Goal: Task Accomplishment & Management: Complete application form

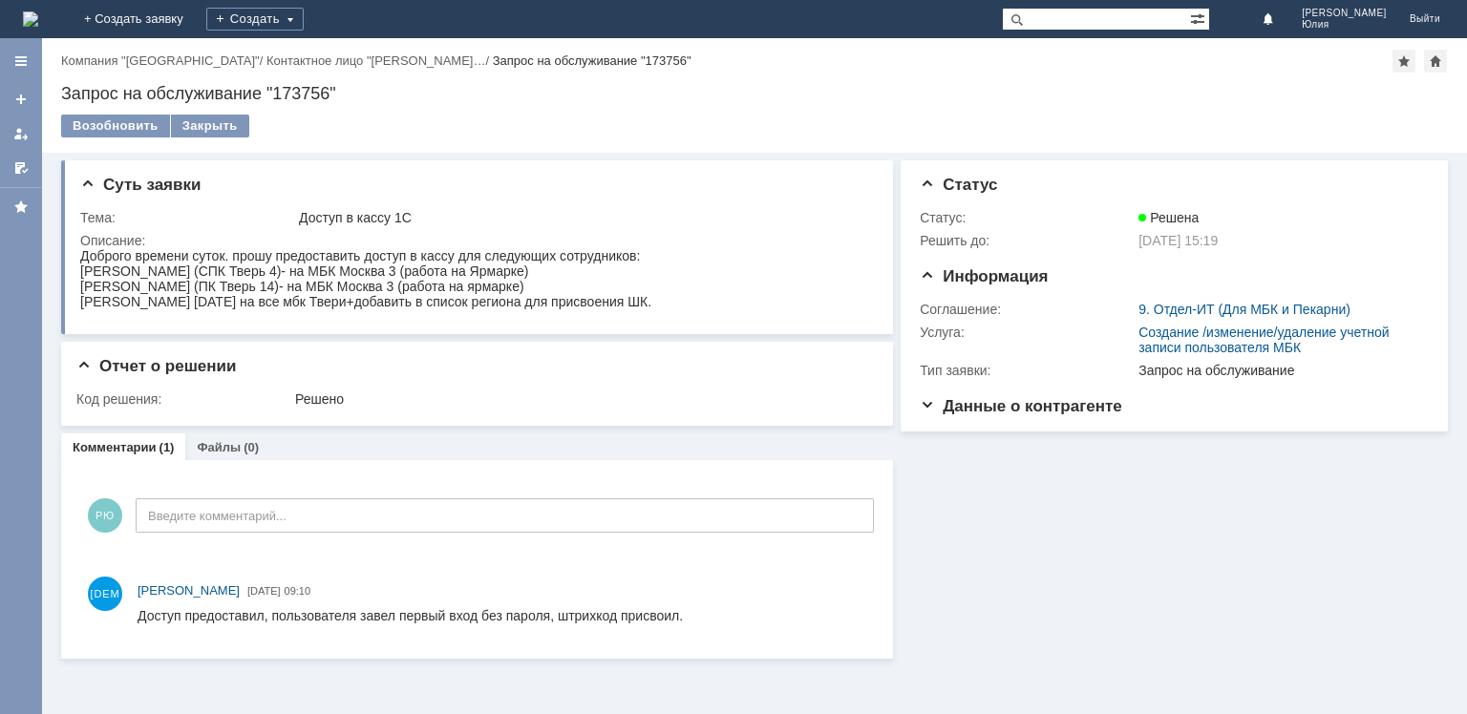
click at [1038, 479] on div "Информация Статус Статус: Решена Решить до: 01.10.2025 15:19 Информация Соглаше…" at bounding box center [1170, 406] width 555 height 506
click at [195, 23] on link "+ Создать заявку" at bounding box center [134, 19] width 122 height 38
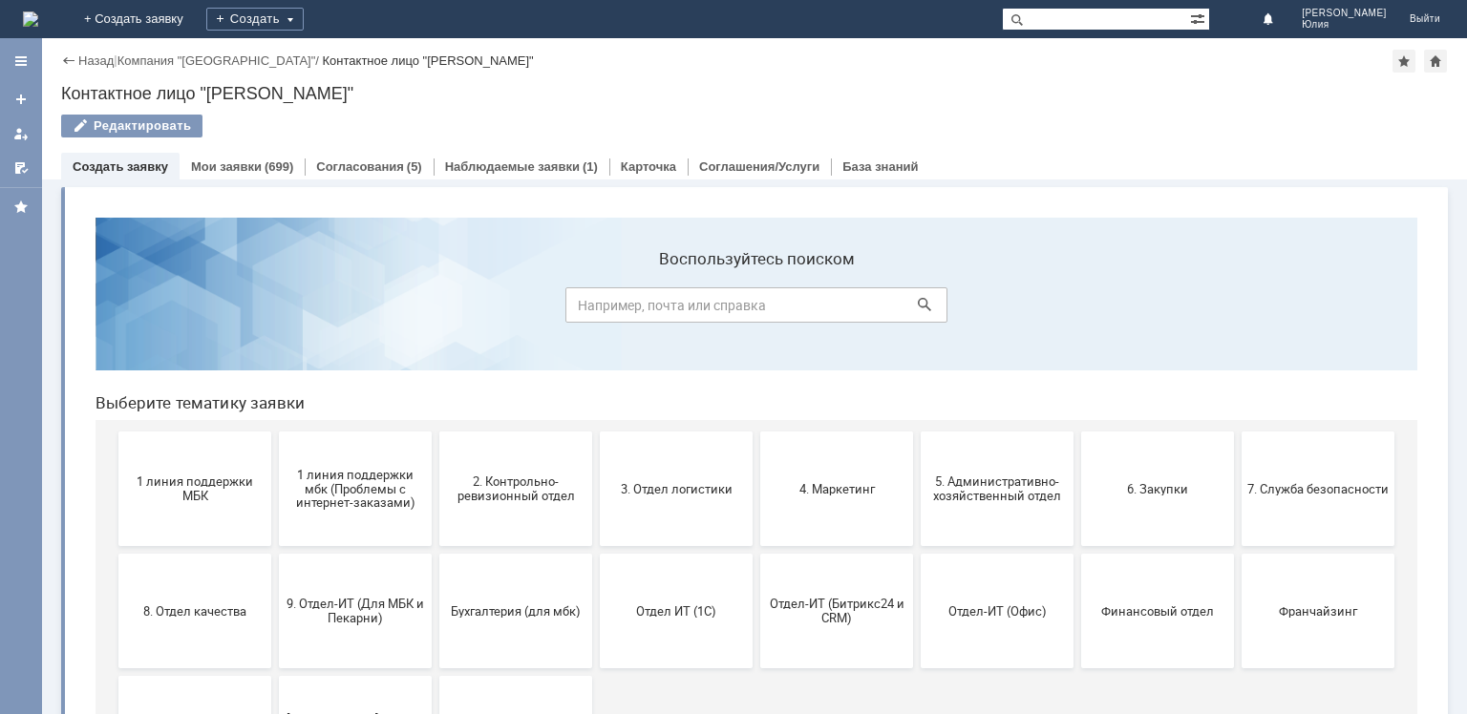
click at [126, 169] on link "Создать заявку" at bounding box center [120, 166] width 95 height 14
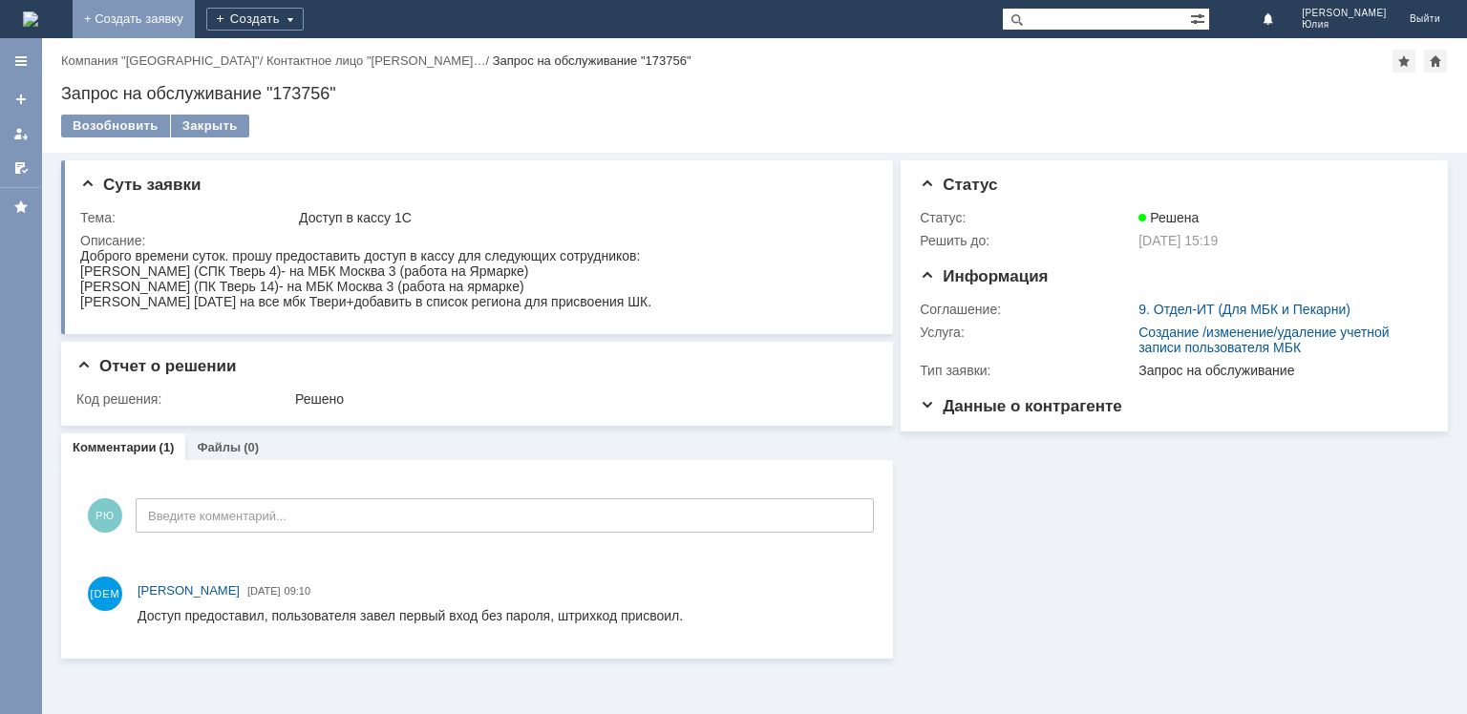
click at [195, 29] on link "+ Создать заявку" at bounding box center [134, 19] width 122 height 38
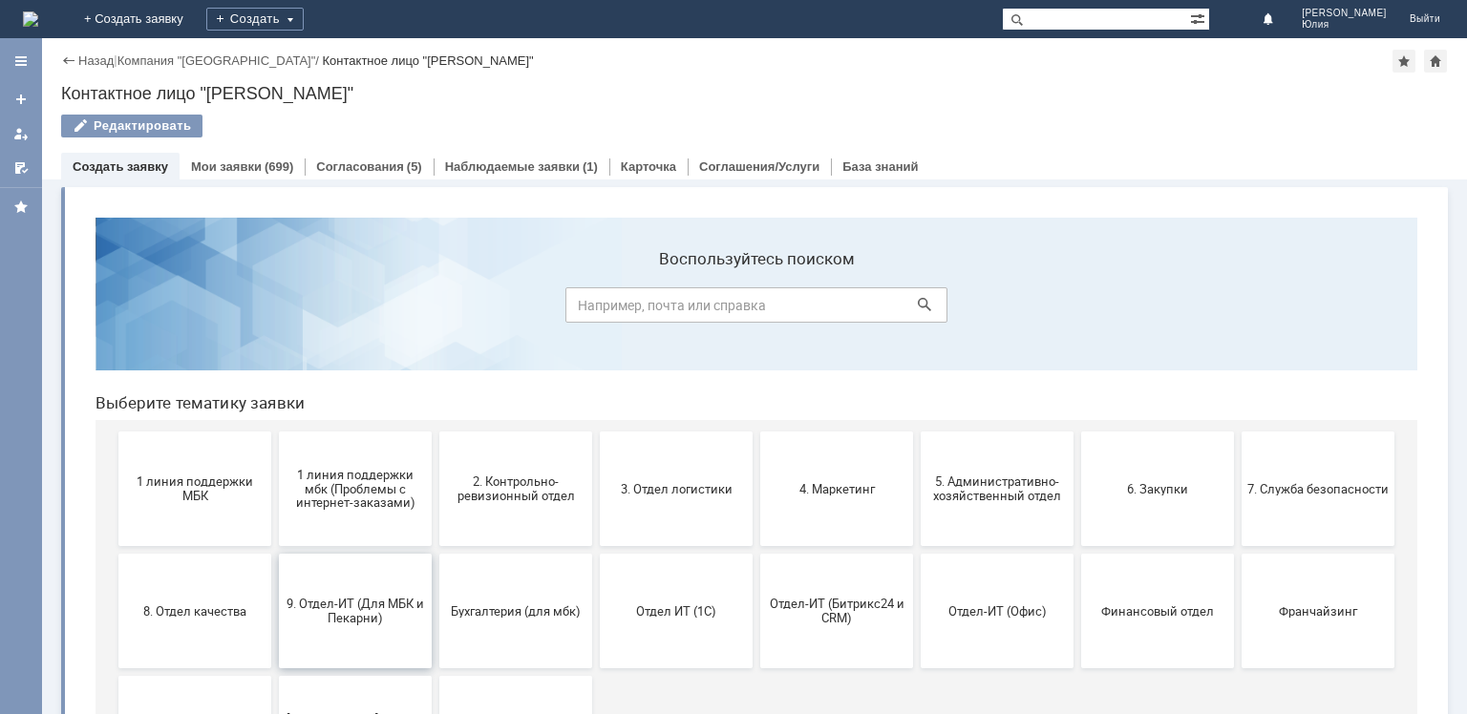
click at [348, 613] on span "9. Отдел-ИТ (Для МБК и Пекарни)" at bounding box center [355, 611] width 141 height 29
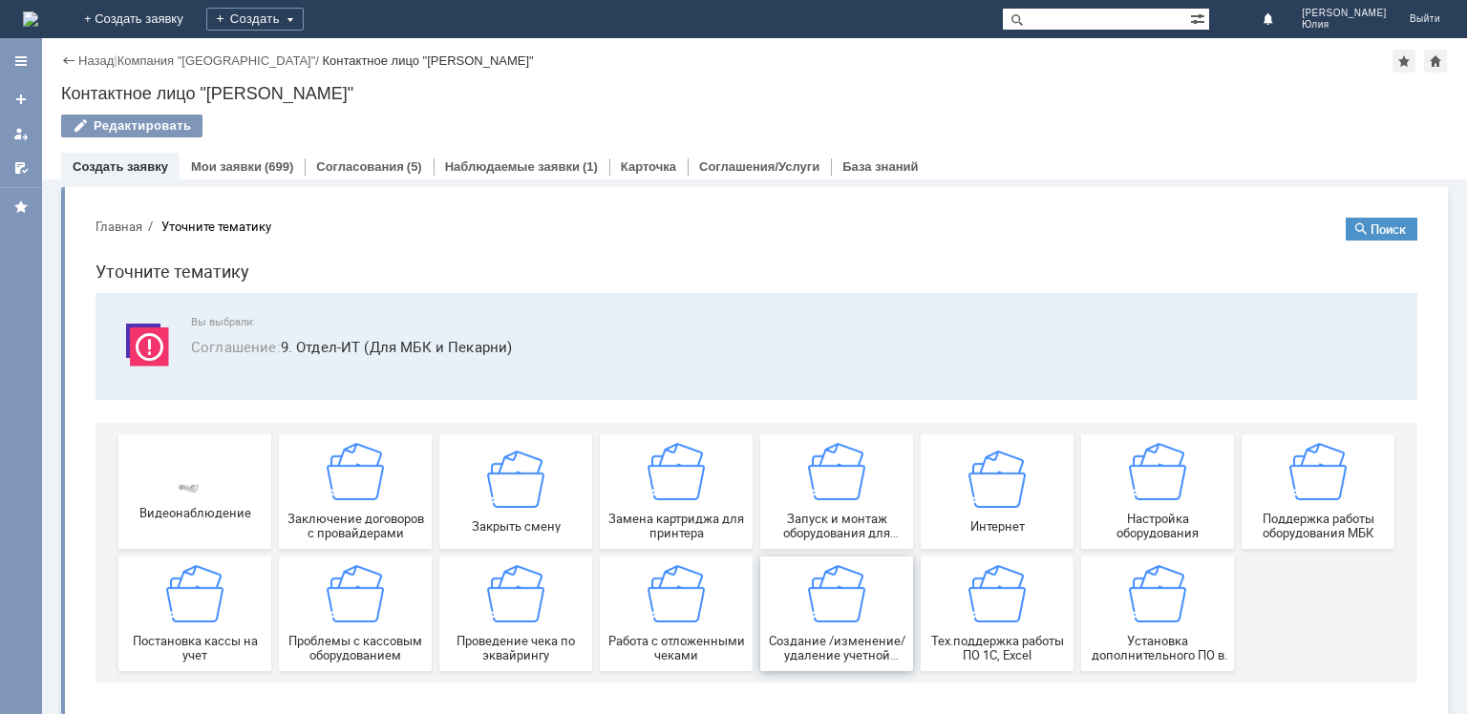
click at [817, 602] on img at bounding box center [836, 593] width 57 height 57
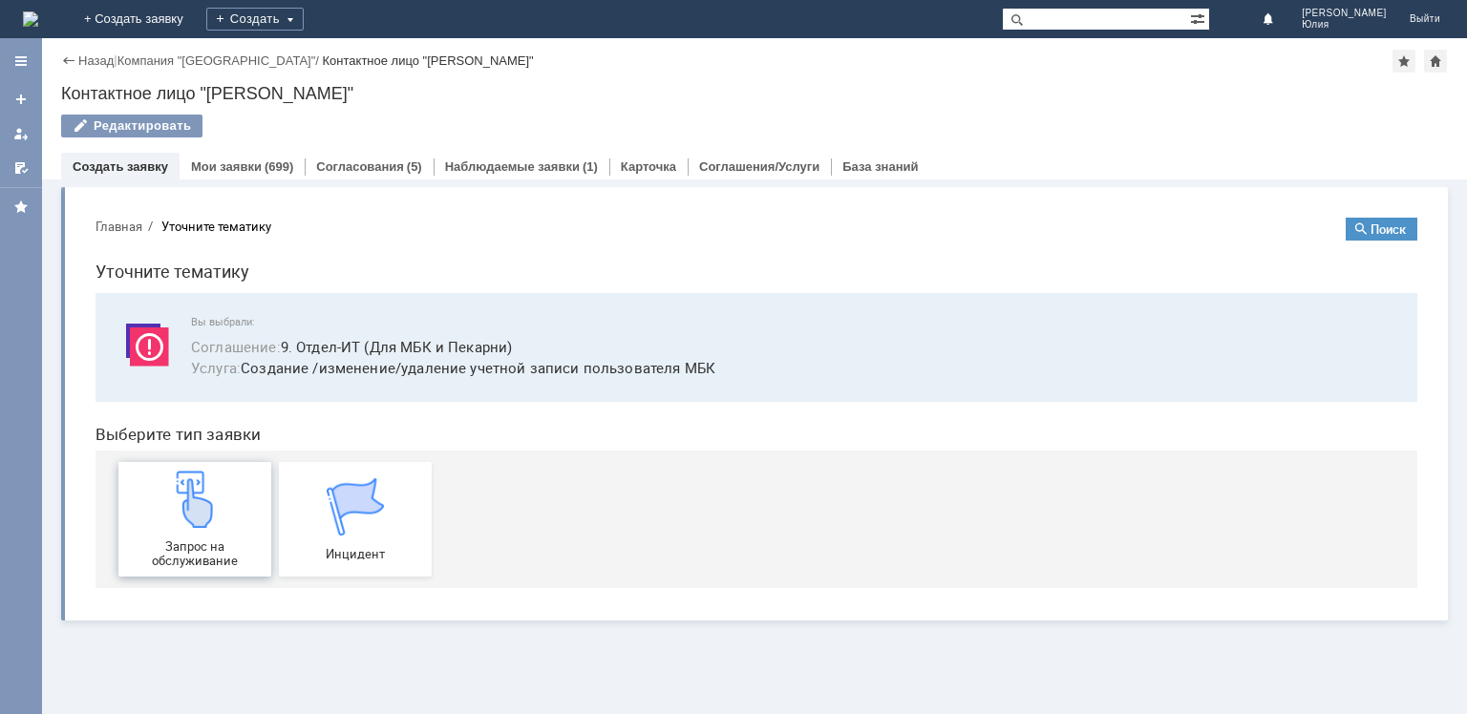
click at [198, 534] on div "Запрос на обслуживание" at bounding box center [194, 519] width 141 height 97
click at [216, 512] on img at bounding box center [194, 499] width 57 height 57
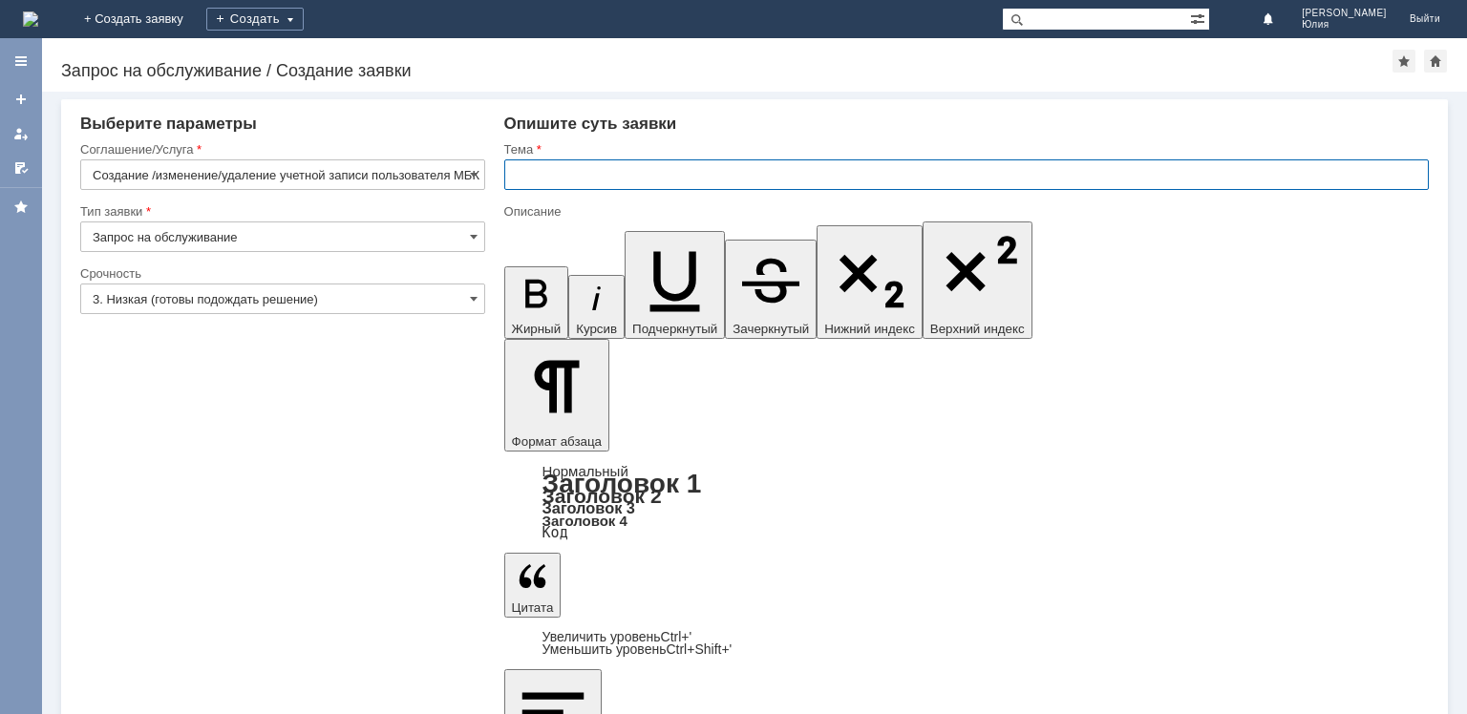
click at [529, 176] on input "text" at bounding box center [966, 174] width 924 height 31
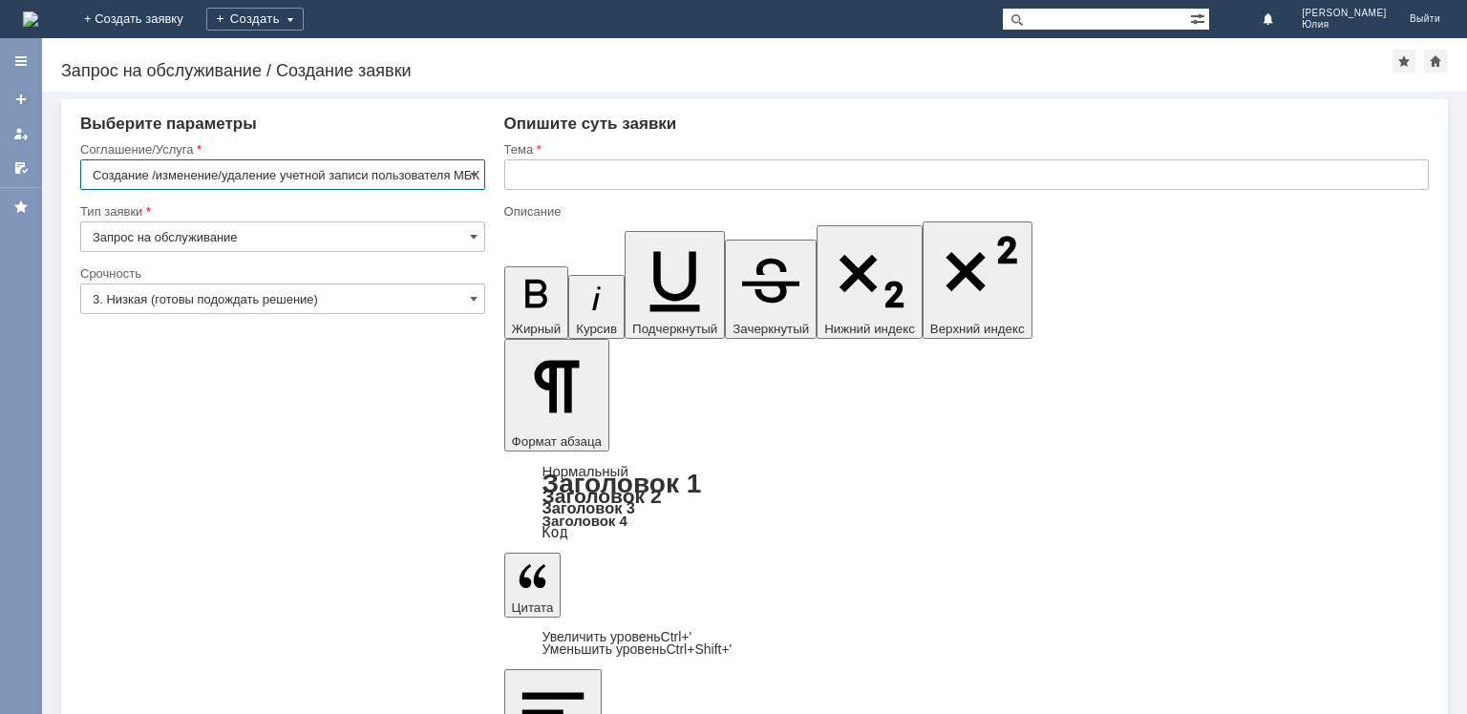
click at [577, 183] on input "text" at bounding box center [966, 174] width 924 height 31
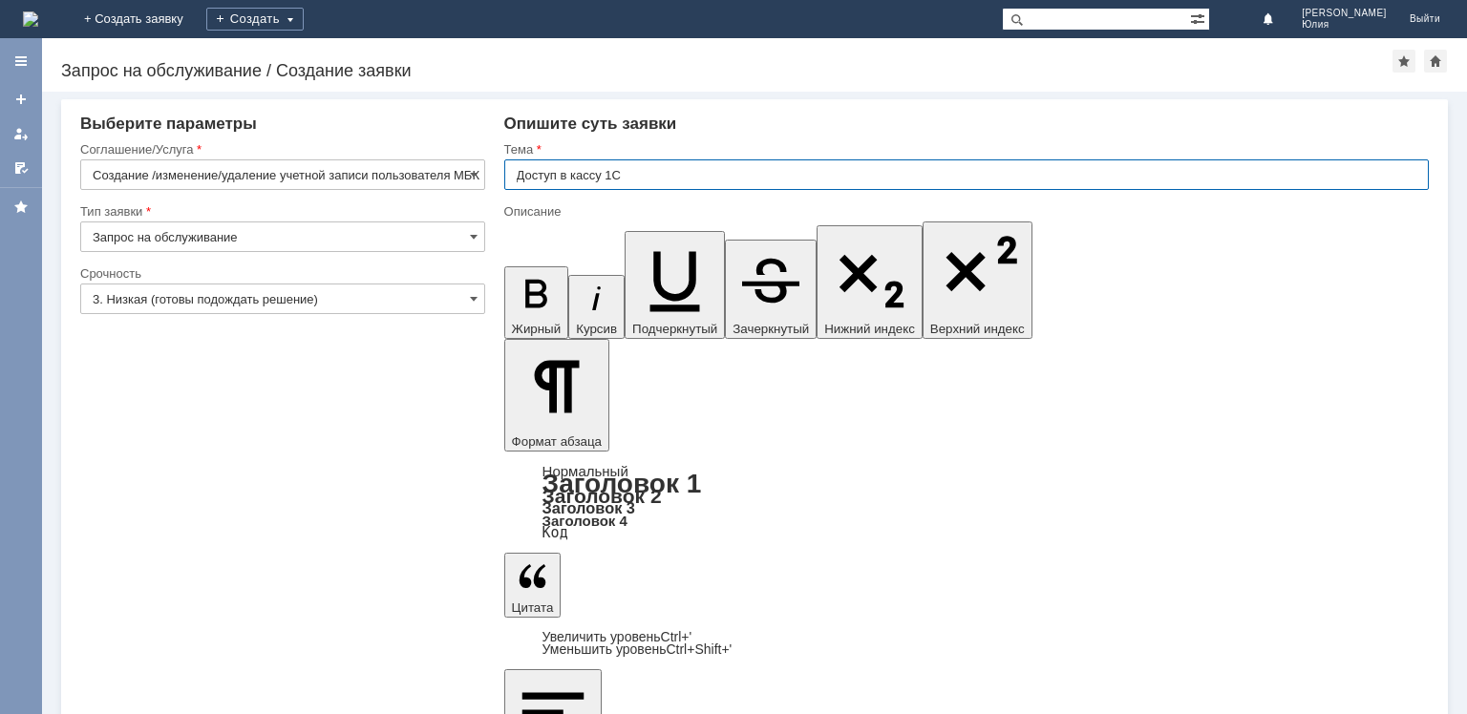
type input "Доступ в кассу 1С"
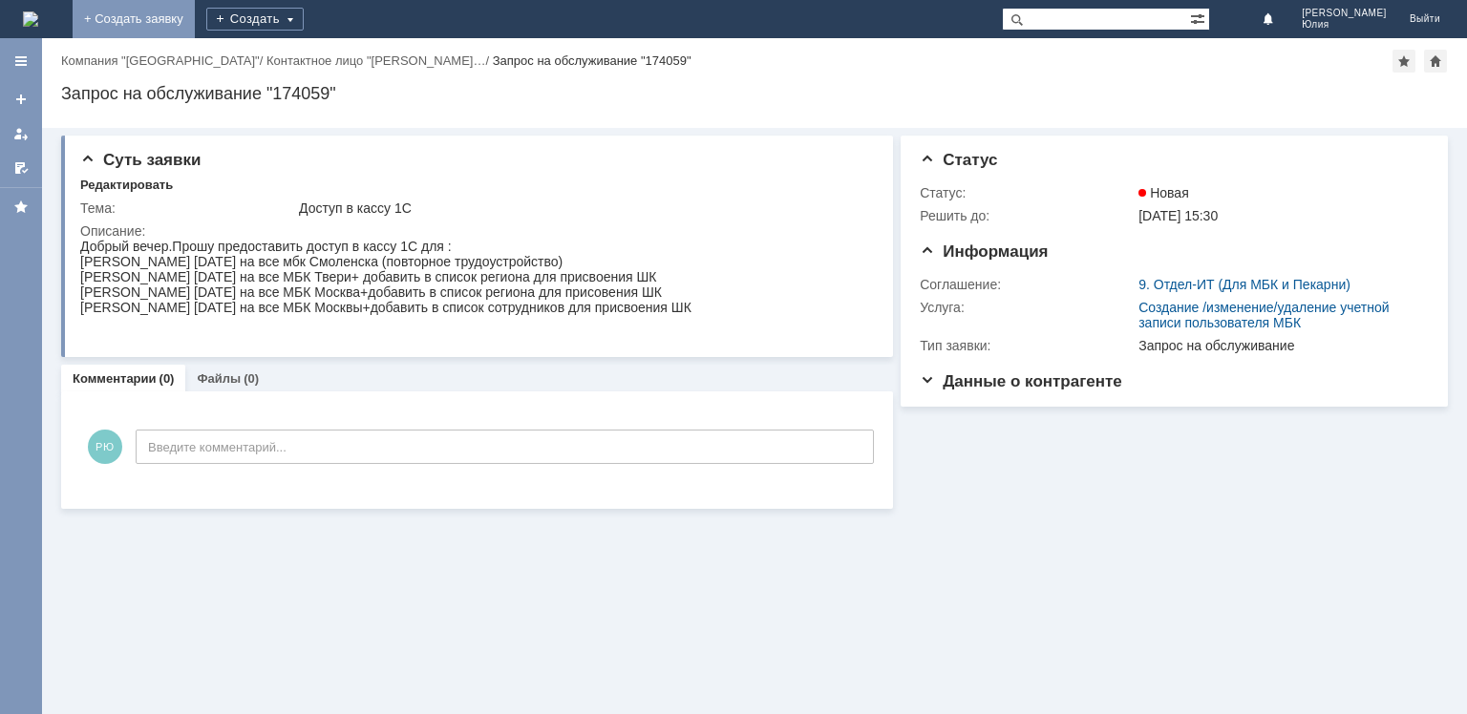
click at [195, 23] on link "+ Создать заявку" at bounding box center [134, 19] width 122 height 38
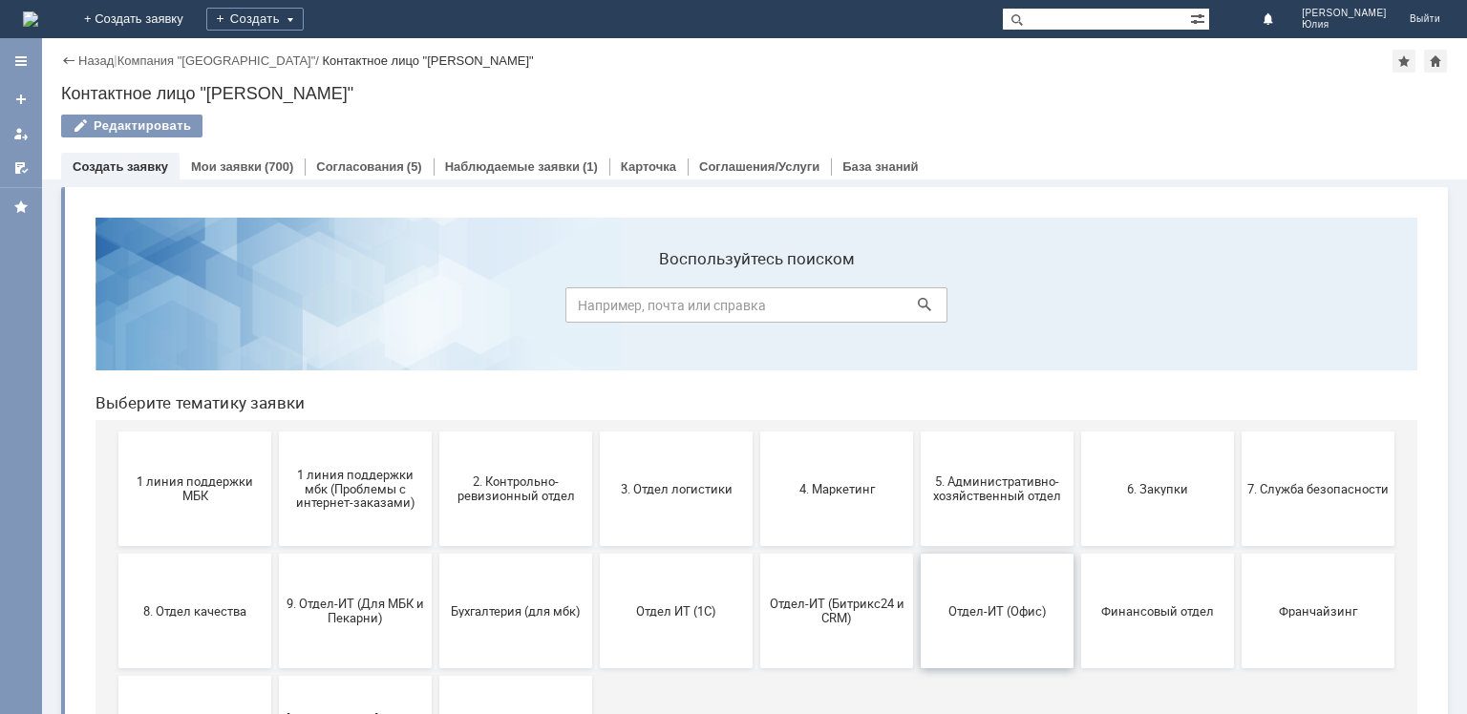
click at [965, 622] on button "Отдел-ИТ (Офис)" at bounding box center [997, 611] width 153 height 115
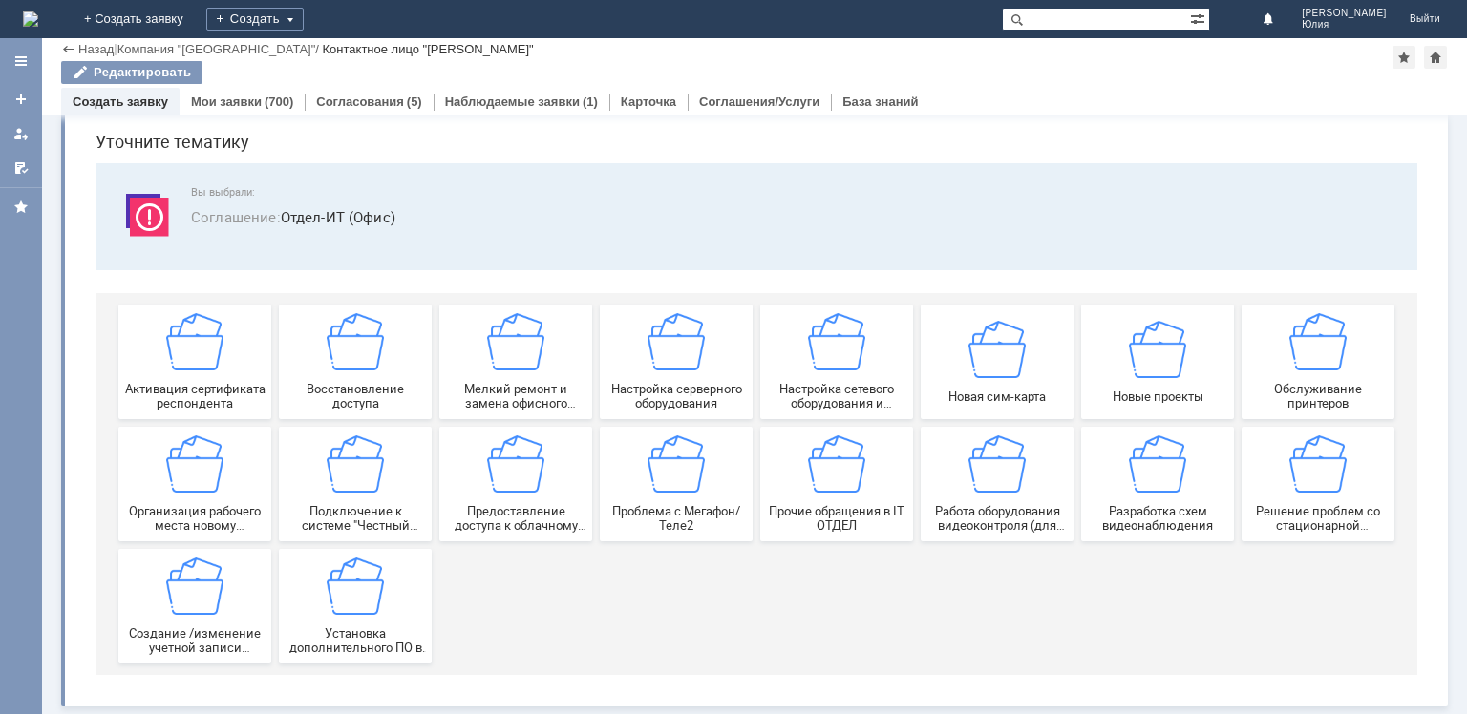
scroll to position [65, 0]
click at [826, 499] on div "Прочие обращения в IT ОТДЕЛ" at bounding box center [836, 483] width 141 height 97
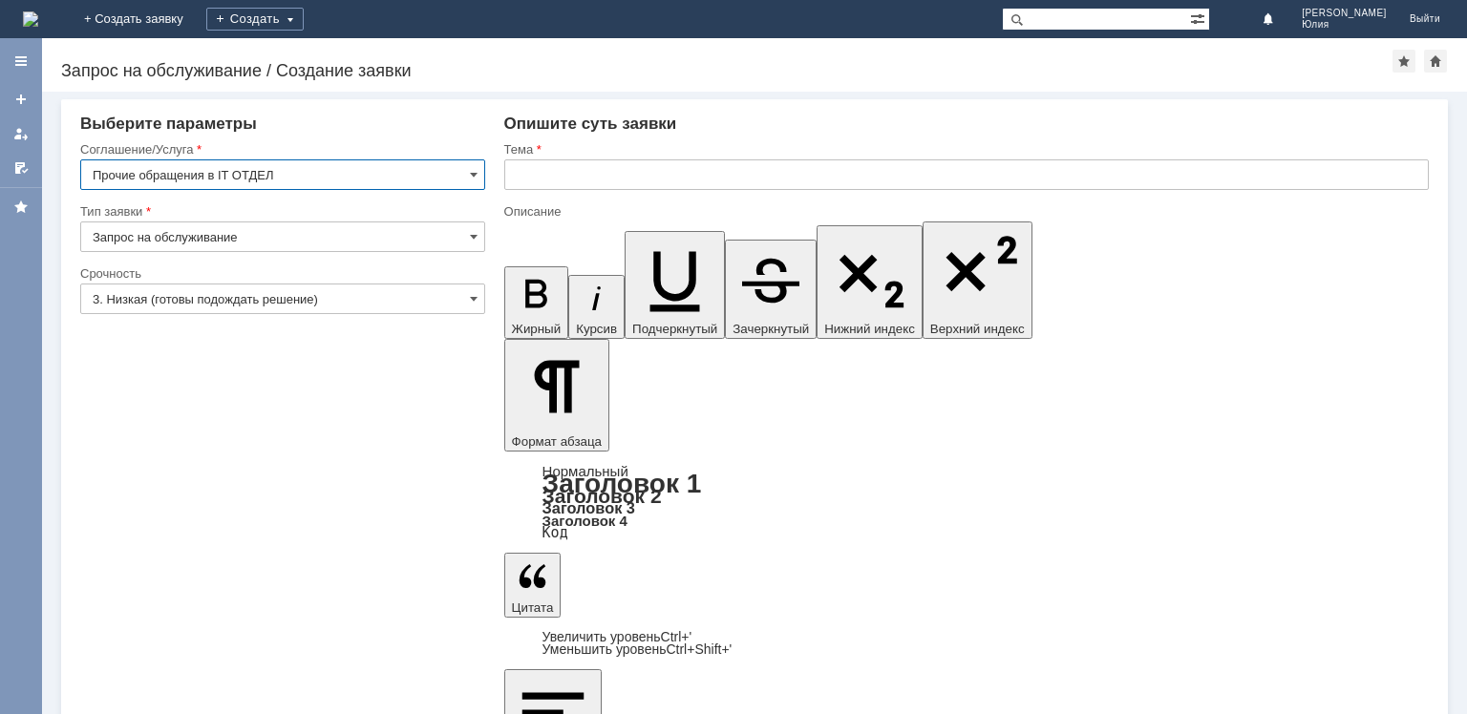
click at [587, 165] on input "text" at bounding box center [966, 174] width 924 height 31
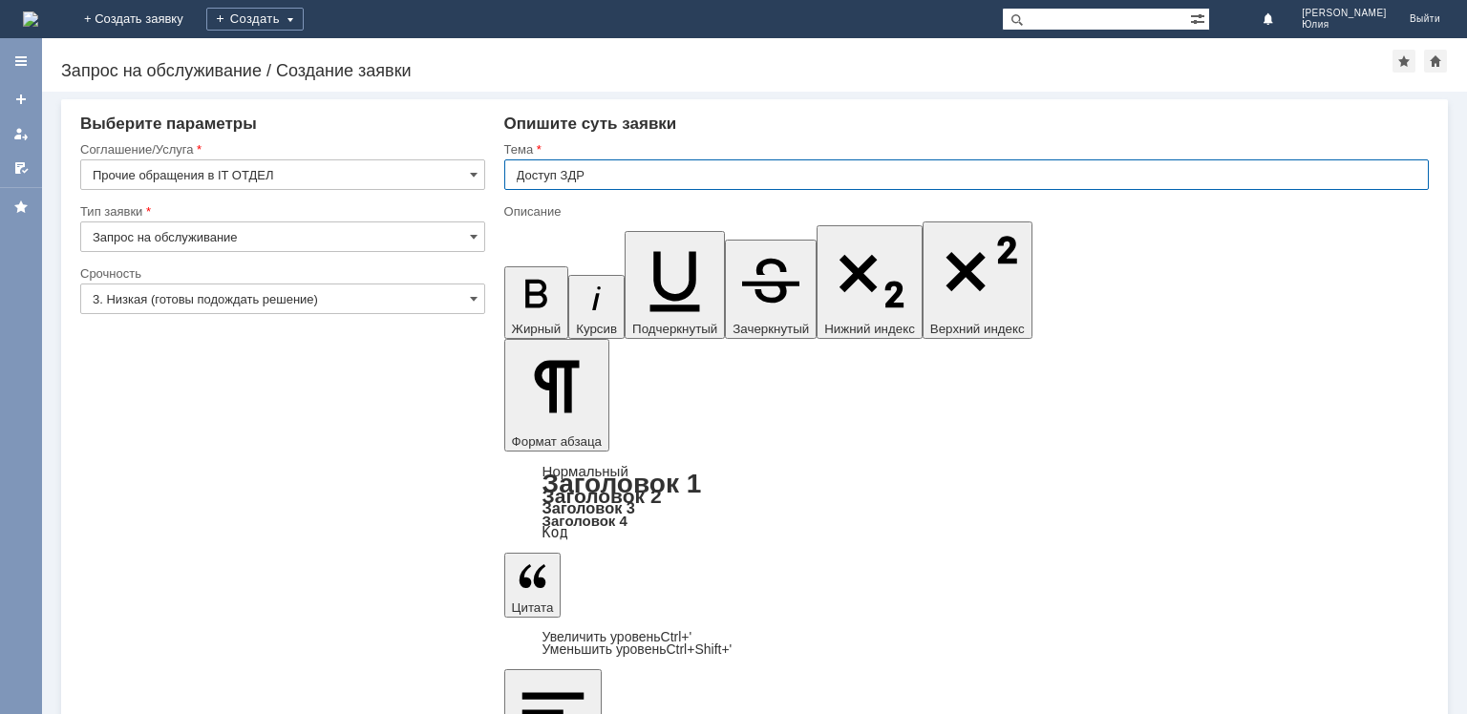
type input "Доступ ЗДР"
